Goal: Check status: Check status

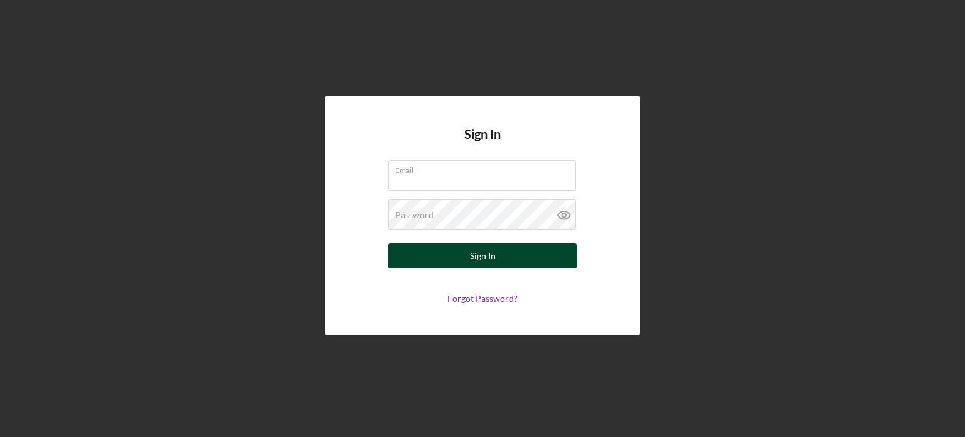
type input "[EMAIL_ADDRESS][DOMAIN_NAME]"
click at [475, 259] on div "Sign In" at bounding box center [483, 255] width 26 height 25
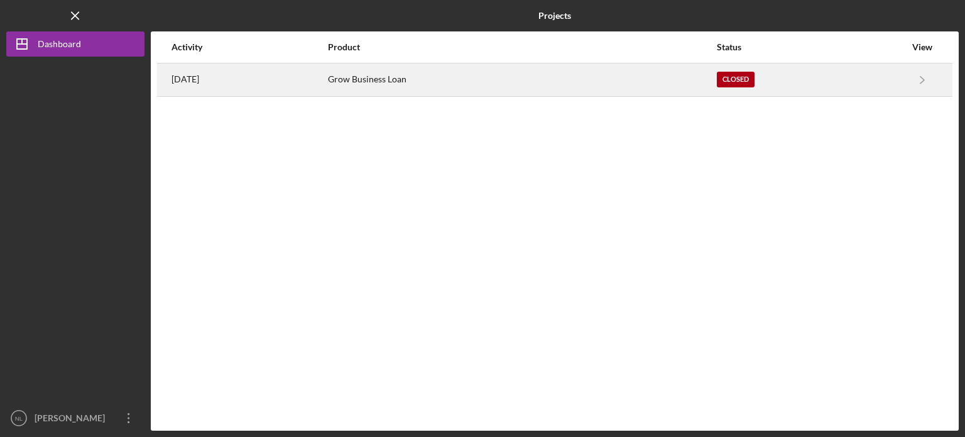
click at [715, 82] on div "Grow Business Loan" at bounding box center [522, 79] width 388 height 31
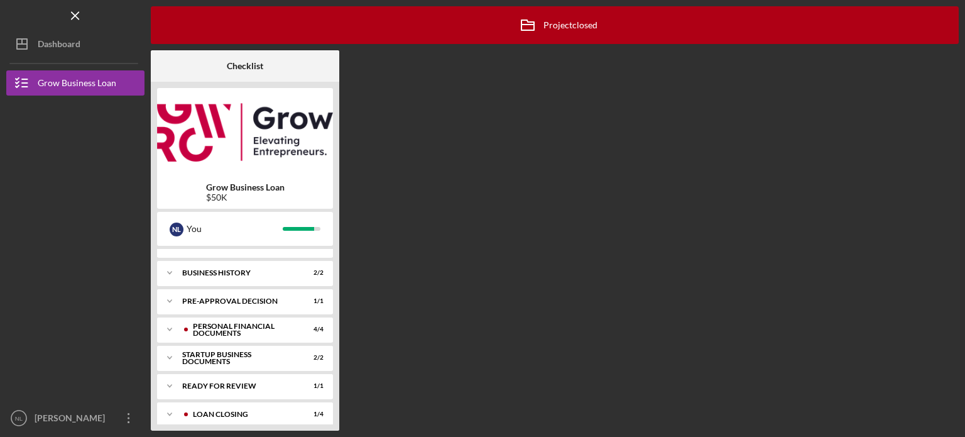
scroll to position [85, 0]
